Goal: Check status: Check status

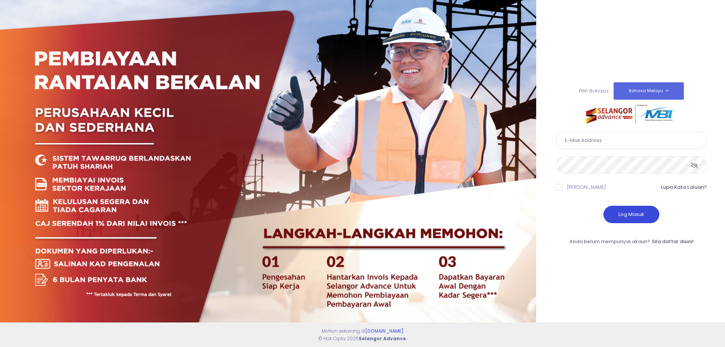
type input "perwirashahenterprise@gmail.com"
click at [620, 214] on button "Log Masuk" at bounding box center [631, 214] width 56 height 17
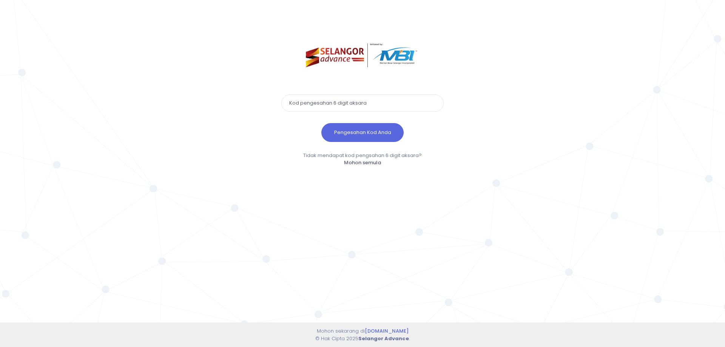
click at [367, 106] on input "text" at bounding box center [362, 102] width 162 height 17
click at [342, 104] on input "text" at bounding box center [362, 102] width 162 height 17
paste input "234270"
type input "234270"
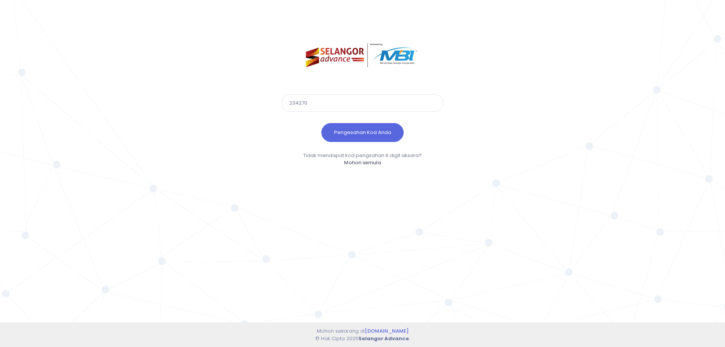
click at [321, 123] on button "Pengesahan Kod Anda" at bounding box center [362, 132] width 82 height 19
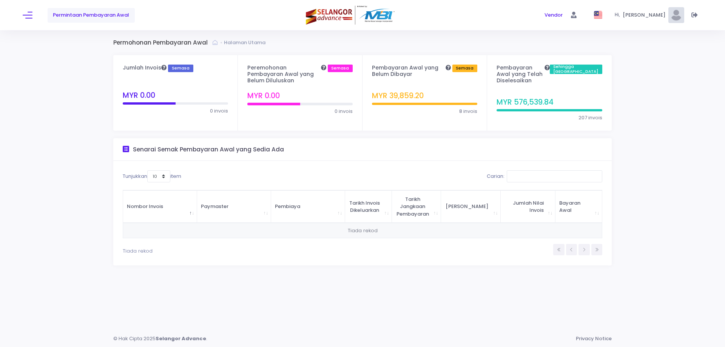
click at [32, 21] on div "Permintaan Pembayaran Awal" at bounding box center [136, 15] width 227 height 30
click at [29, 19] on button at bounding box center [28, 15] width 10 height 10
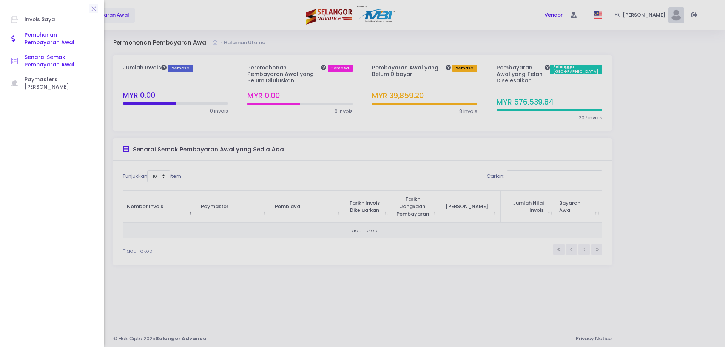
click at [36, 59] on span "Senarai Semak Pembayaran Awal" at bounding box center [59, 61] width 68 height 15
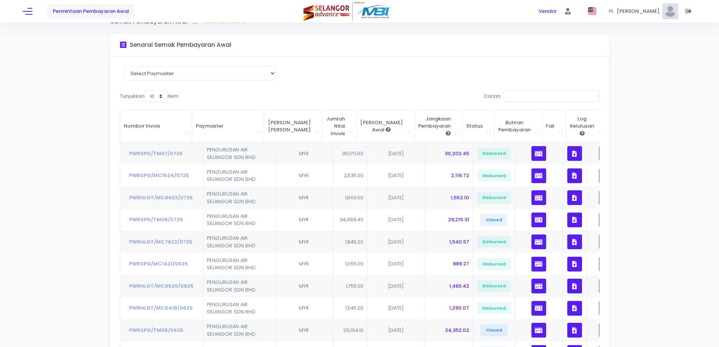
scroll to position [38, 0]
